Goal: Transaction & Acquisition: Purchase product/service

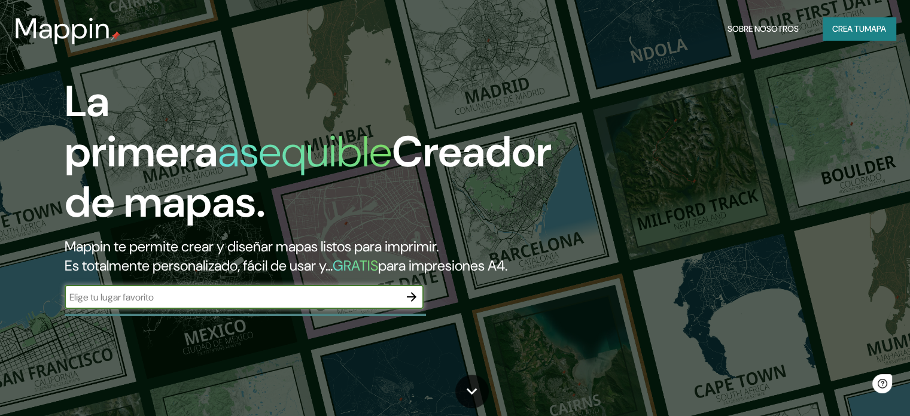
click at [200, 304] on input "text" at bounding box center [232, 297] width 335 height 14
type input "itá [GEOGRAPHIC_DATA]"
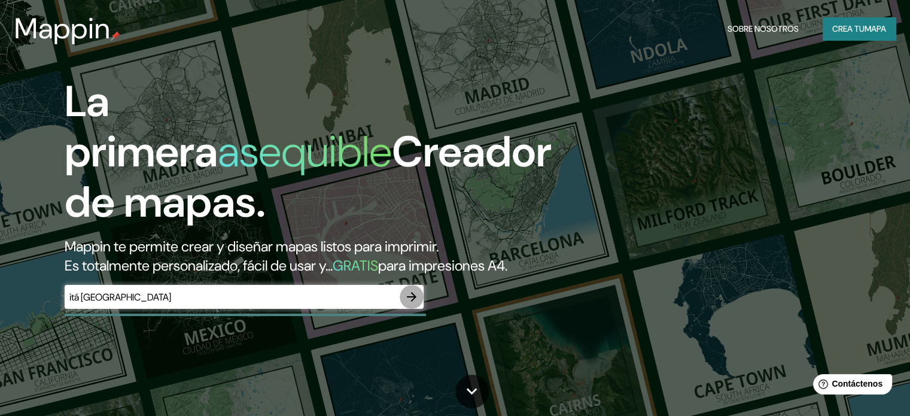
click at [409, 304] on icon "button" at bounding box center [411, 297] width 14 height 14
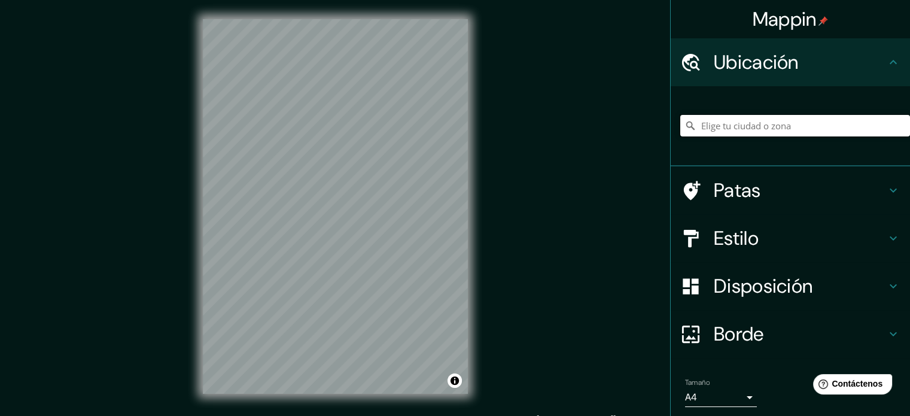
click at [748, 127] on input "Elige tu ciudad o zona" at bounding box center [795, 126] width 230 height 22
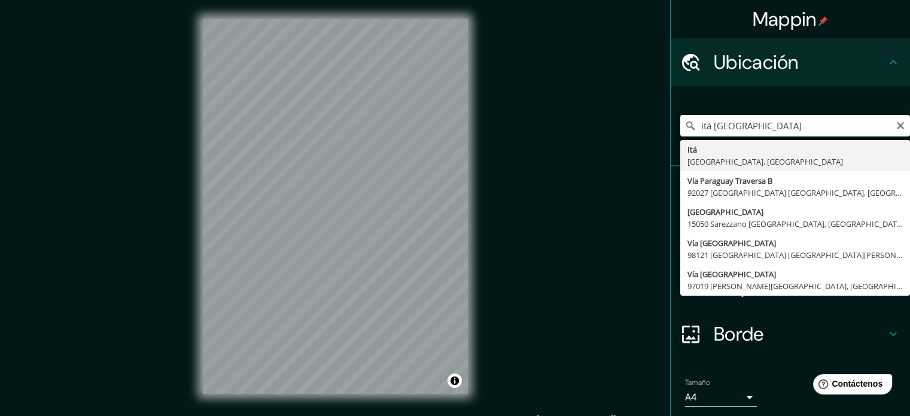
type input "Itá, [GEOGRAPHIC_DATA], [GEOGRAPHIC_DATA]"
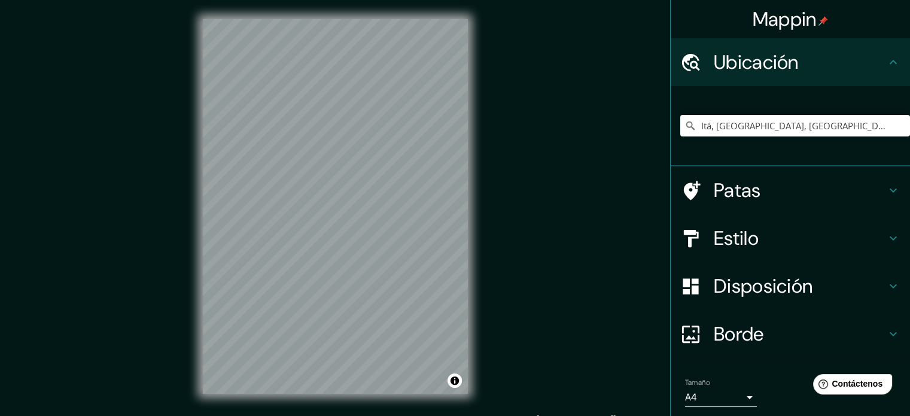
click at [766, 287] on font "Disposición" at bounding box center [763, 285] width 99 height 25
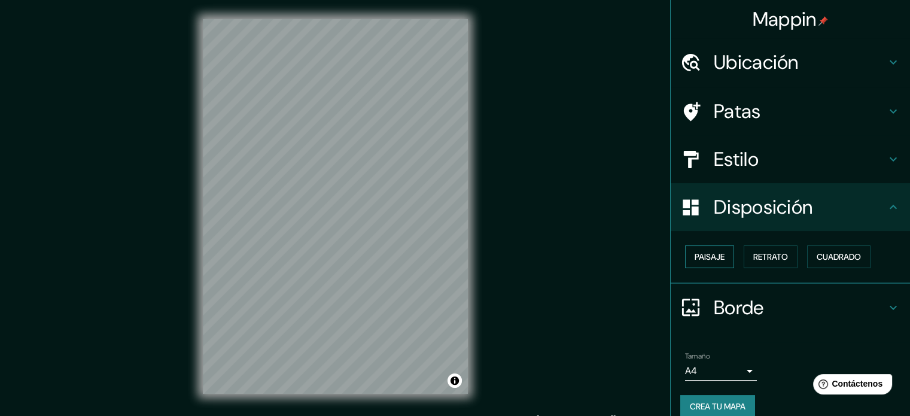
click at [702, 249] on font "Paisaje" at bounding box center [710, 257] width 30 height 16
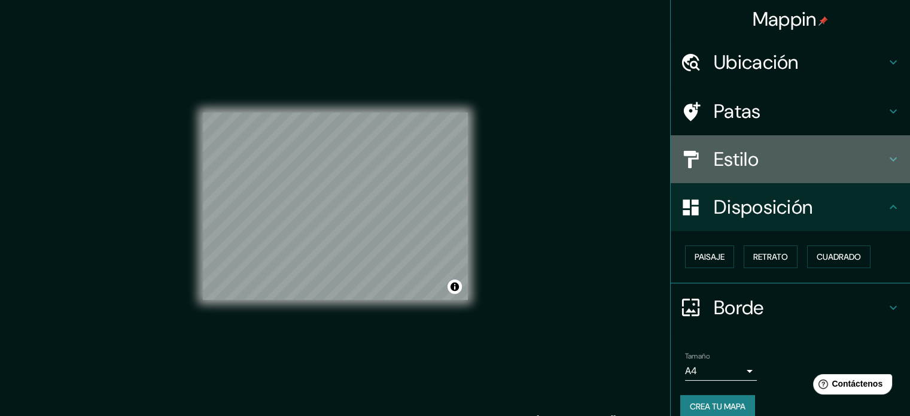
click at [747, 153] on font "Estilo" at bounding box center [736, 159] width 45 height 25
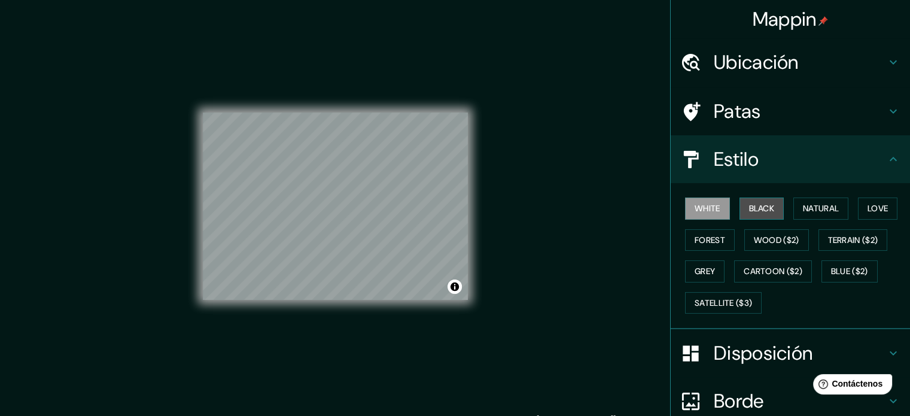
click at [739, 205] on button "Black" at bounding box center [761, 208] width 45 height 22
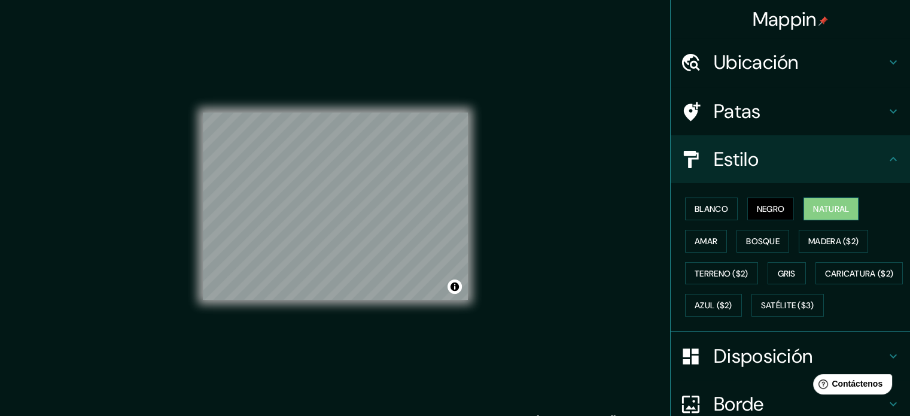
click at [830, 212] on font "Natural" at bounding box center [831, 208] width 36 height 11
click at [759, 239] on font "Bosque" at bounding box center [763, 241] width 34 height 11
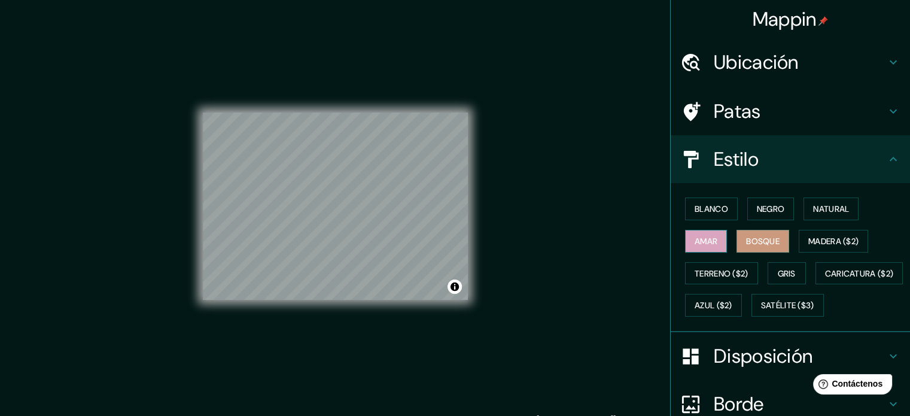
click at [707, 241] on font "Amar" at bounding box center [706, 241] width 23 height 11
click at [787, 271] on font "Gris" at bounding box center [787, 273] width 18 height 11
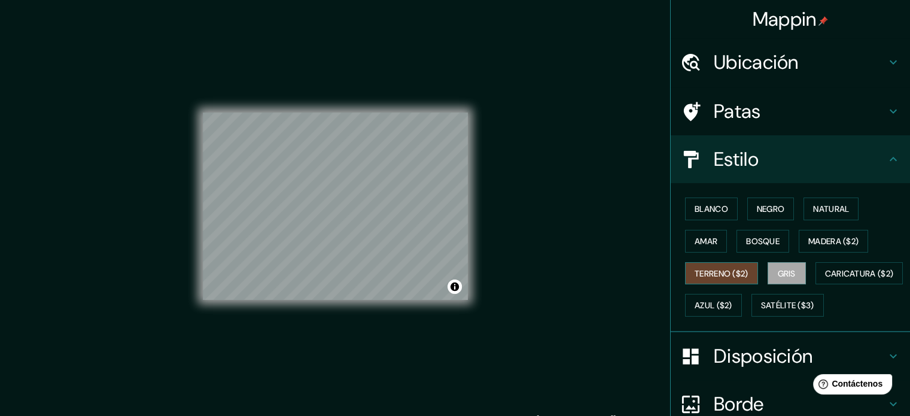
click at [726, 273] on font "Terreno ($2)" at bounding box center [722, 273] width 54 height 11
click at [742, 311] on button "Azul ($2)" at bounding box center [713, 305] width 57 height 23
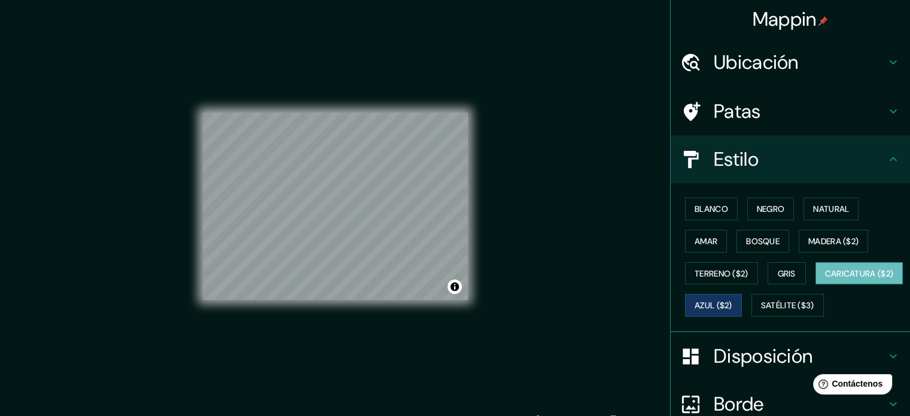
click at [825, 279] on font "Caricatura ($2)" at bounding box center [859, 273] width 69 height 11
click at [761, 311] on font "Satélite ($3)" at bounding box center [787, 305] width 53 height 11
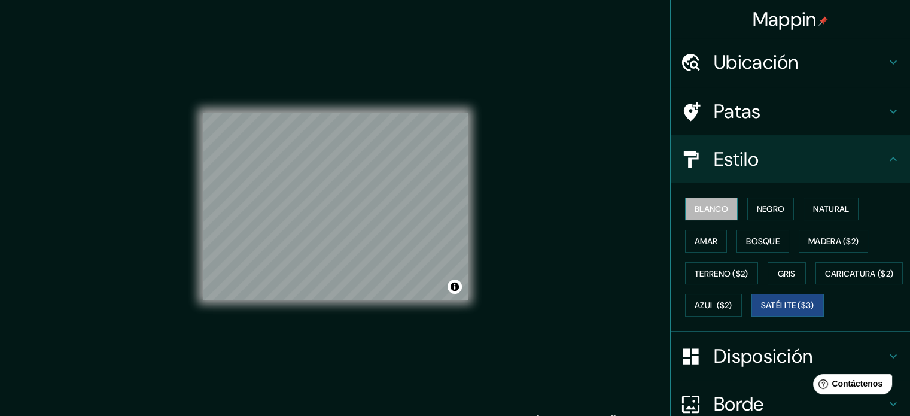
click at [697, 217] on button "Blanco" at bounding box center [711, 208] width 53 height 23
click at [766, 168] on h4 "Estilo" at bounding box center [800, 159] width 172 height 24
click at [787, 117] on h4 "Patas" at bounding box center [800, 111] width 172 height 24
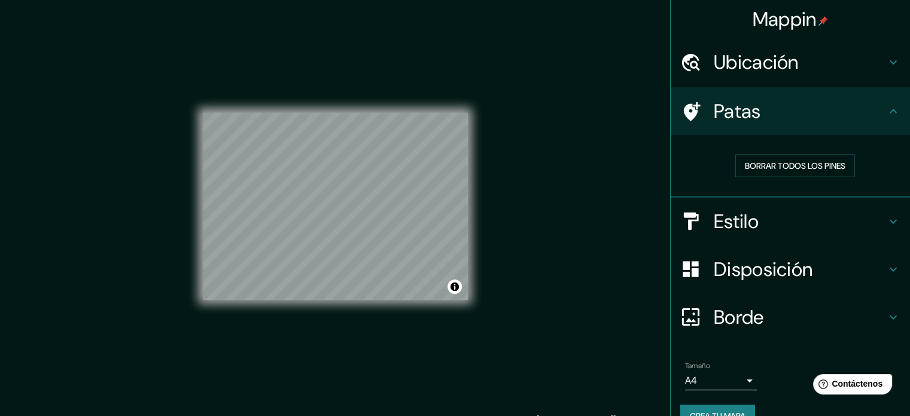
click at [800, 69] on h4 "Ubicación" at bounding box center [800, 62] width 172 height 24
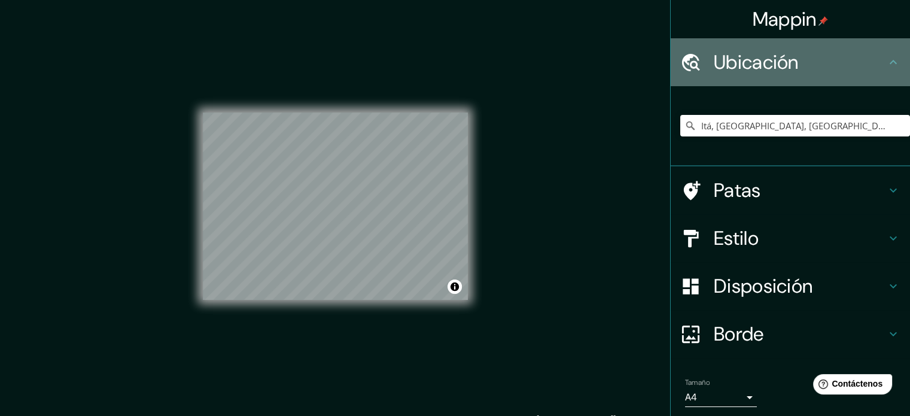
click at [800, 69] on h4 "Ubicación" at bounding box center [800, 62] width 172 height 24
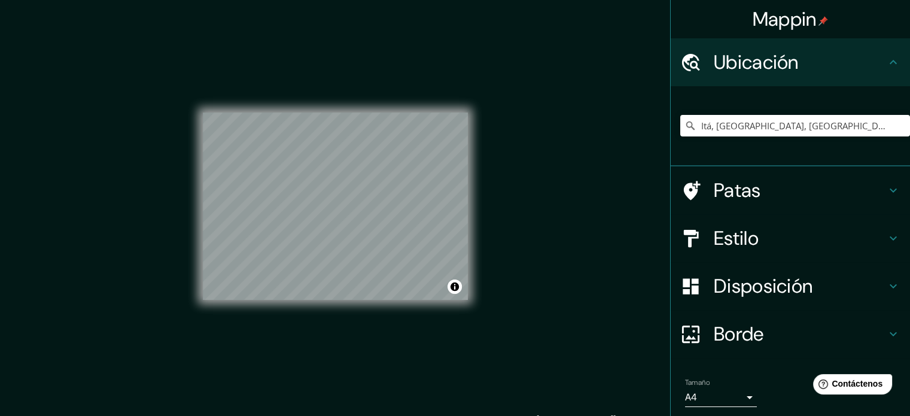
click at [768, 340] on h4 "Borde" at bounding box center [800, 334] width 172 height 24
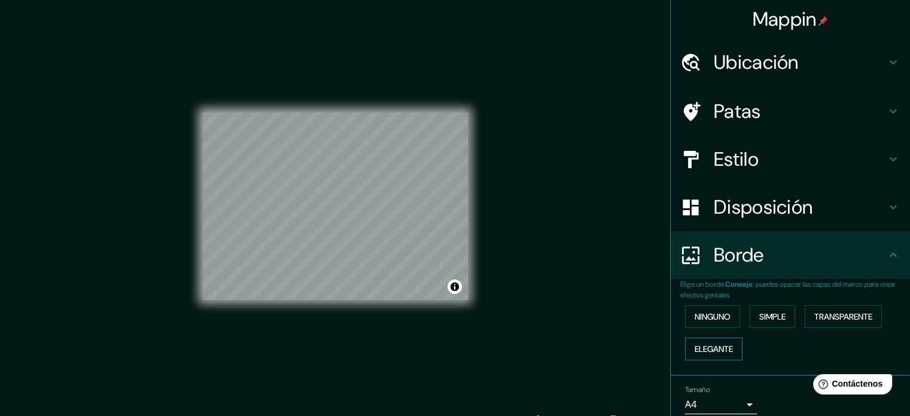
click at [720, 349] on font "Elegante" at bounding box center [714, 348] width 38 height 11
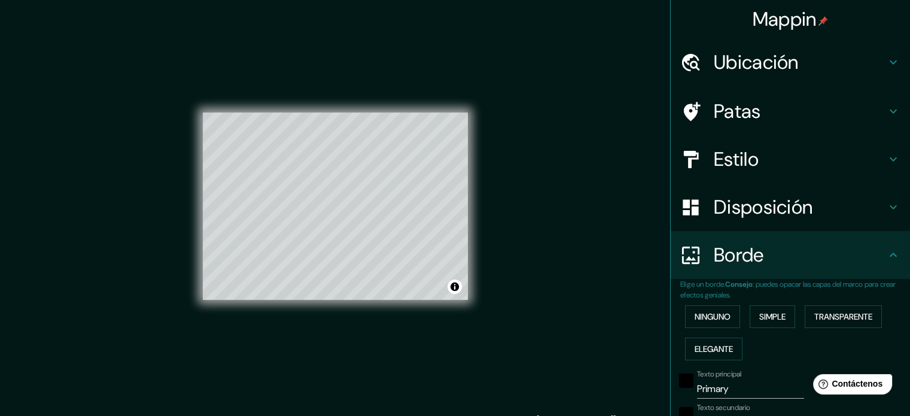
click at [737, 308] on div "Ninguno Simple Transparente Elegante" at bounding box center [795, 332] width 230 height 65
click at [723, 314] on button "Ninguno" at bounding box center [712, 316] width 55 height 23
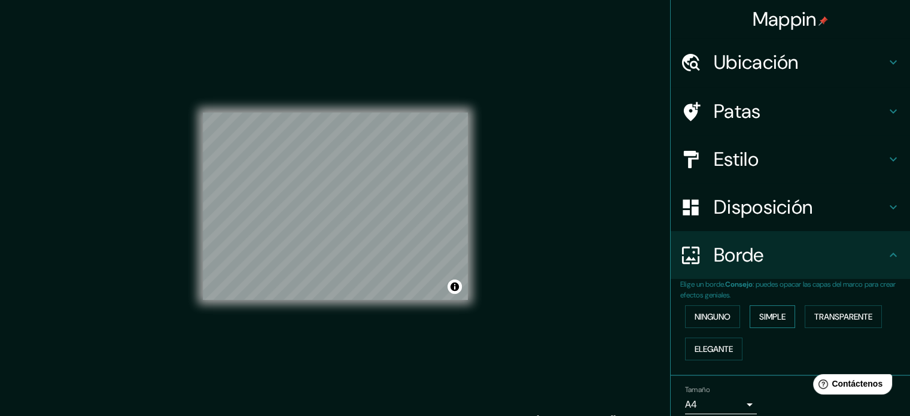
click at [775, 318] on font "Simple" at bounding box center [772, 316] width 26 height 11
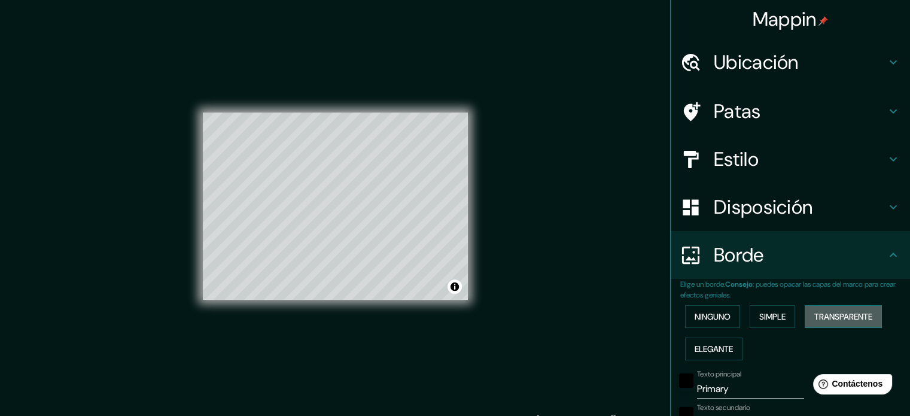
click at [832, 314] on font "Transparente" at bounding box center [843, 316] width 58 height 11
click at [701, 322] on font "Ninguno" at bounding box center [713, 317] width 36 height 16
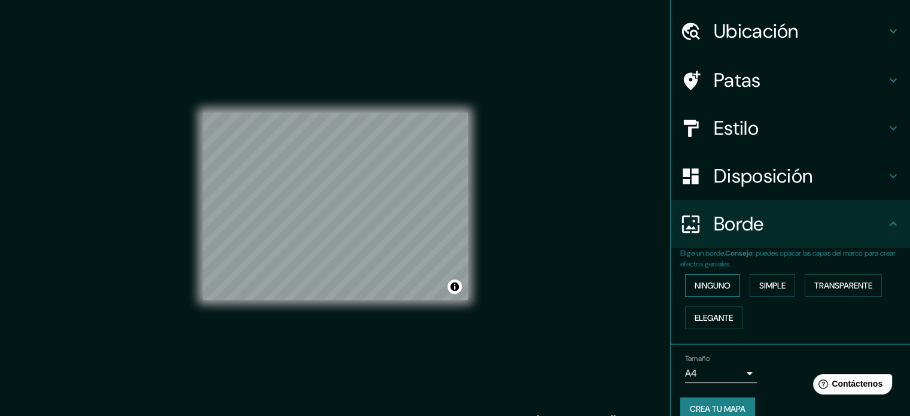
scroll to position [48, 0]
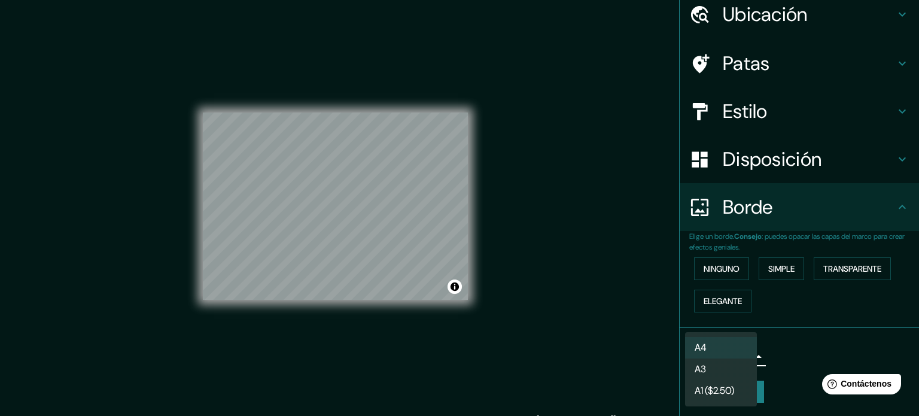
click at [707, 346] on body "Mappin Ubicación Itá, [GEOGRAPHIC_DATA], [GEOGRAPHIC_DATA] Patas Estilo Disposi…" at bounding box center [459, 208] width 919 height 416
click at [714, 368] on li "A3" at bounding box center [721, 370] width 72 height 22
type input "a4"
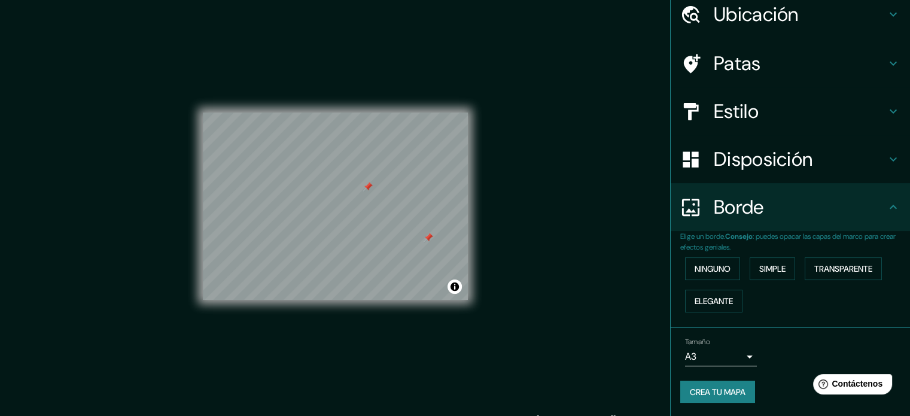
drag, startPoint x: 360, startPoint y: 184, endPoint x: 368, endPoint y: 188, distance: 8.8
click at [368, 188] on div at bounding box center [368, 187] width 10 height 10
click at [367, 188] on div at bounding box center [368, 187] width 10 height 10
click at [749, 144] on div "Disposición" at bounding box center [790, 159] width 239 height 48
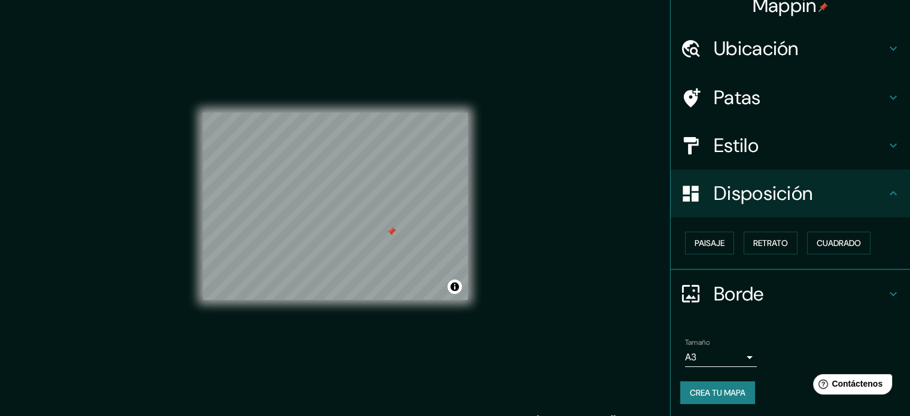
scroll to position [14, 0]
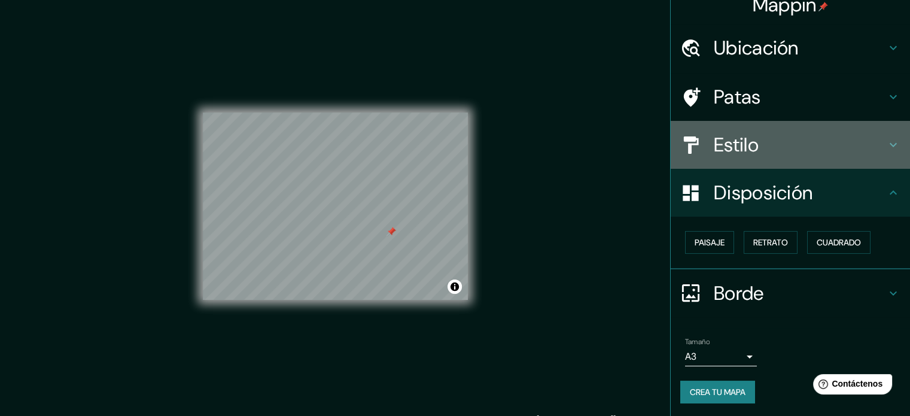
click at [739, 144] on font "Estilo" at bounding box center [736, 144] width 45 height 25
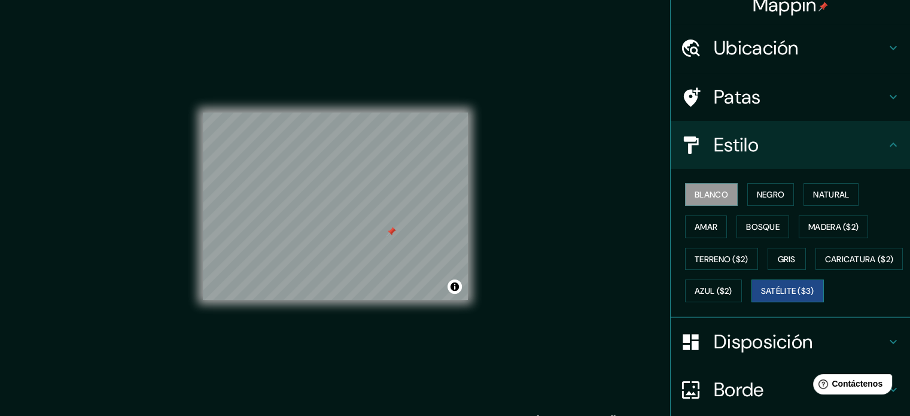
click at [761, 297] on font "Satélite ($3)" at bounding box center [787, 291] width 53 height 11
click at [364, 203] on div at bounding box center [366, 206] width 10 height 10
click at [365, 203] on div at bounding box center [366, 206] width 10 height 10
click at [702, 193] on font "Blanco" at bounding box center [712, 194] width 34 height 11
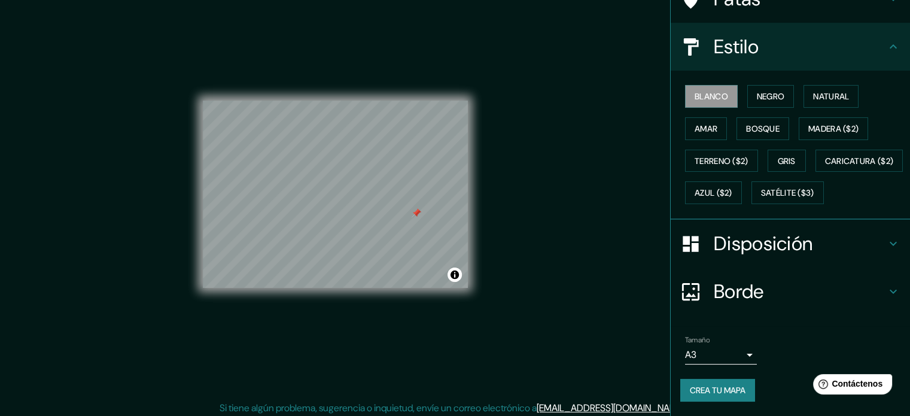
scroll to position [16, 0]
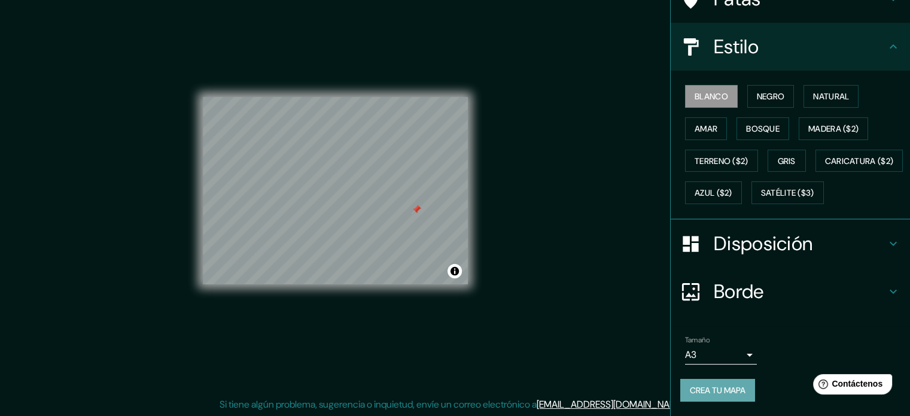
click at [721, 394] on font "Crea tu mapa" at bounding box center [718, 390] width 56 height 11
click at [716, 389] on font "Crea tu mapa" at bounding box center [718, 390] width 56 height 11
